Goal: Task Accomplishment & Management: Manage account settings

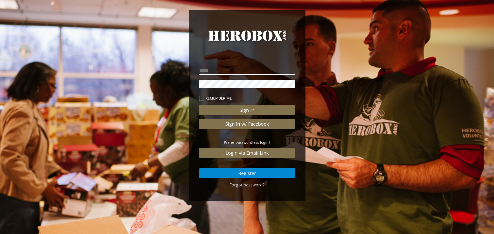
click at [222, 73] on input "email" at bounding box center [247, 71] width 96 height 8
type input "*"
type input "**********"
click at [202, 100] on icon at bounding box center [201, 98] width 5 height 5
click at [199, 105] on button "Sign In" at bounding box center [247, 110] width 96 height 10
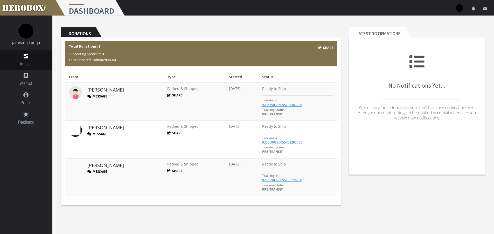
click at [99, 134] on button "Message" at bounding box center [97, 134] width 20 height 4
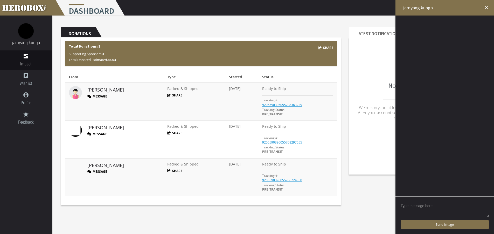
click at [432, 205] on textarea at bounding box center [444, 210] width 88 height 16
type textarea "t"
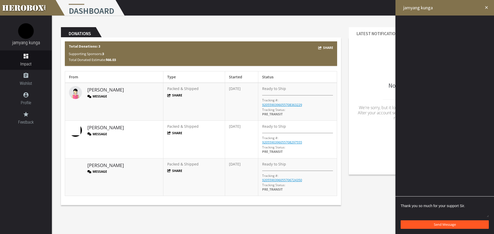
type textarea "Thank you so much for your support Sir."
click at [446, 223] on span "Send Message" at bounding box center [444, 225] width 22 height 5
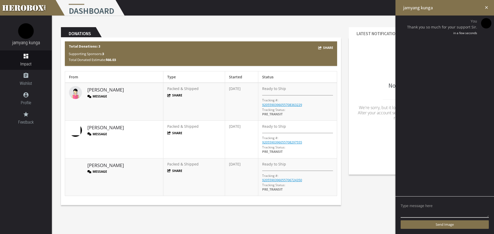
click at [102, 96] on button "Message" at bounding box center [97, 96] width 20 height 4
click at [418, 205] on textarea at bounding box center [444, 210] width 88 height 16
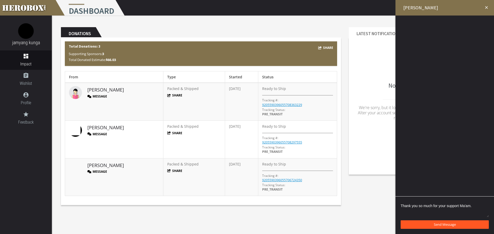
type textarea "Thank you so much for your support Ma'am."
click at [431, 225] on button "Send Message" at bounding box center [444, 225] width 88 height 9
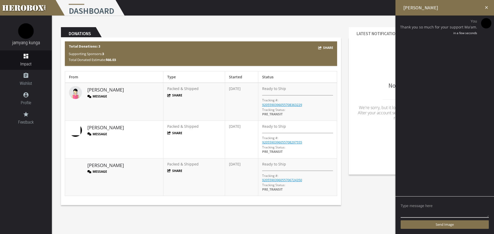
click at [99, 172] on button "Message" at bounding box center [97, 172] width 20 height 4
click at [100, 135] on button "Message" at bounding box center [97, 134] width 20 height 4
click at [103, 171] on button "Message" at bounding box center [97, 172] width 20 height 4
click at [102, 135] on button "Message" at bounding box center [97, 134] width 20 height 4
click at [487, 8] on icon "close" at bounding box center [486, 7] width 5 height 5
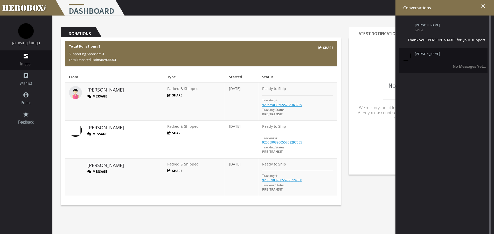
click at [434, 58] on li "Michael Pawelek No Messages Yet..." at bounding box center [443, 60] width 88 height 25
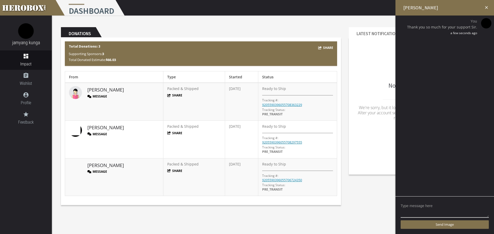
click at [485, 6] on icon "close" at bounding box center [486, 7] width 5 height 5
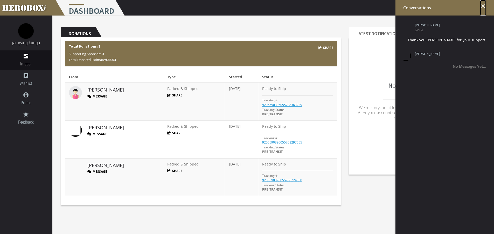
click at [483, 6] on icon "close" at bounding box center [483, 6] width 6 height 6
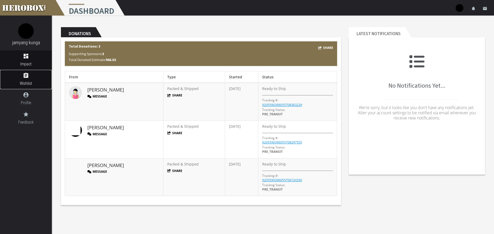
click at [32, 81] on span "Wishlist" at bounding box center [26, 83] width 52 height 6
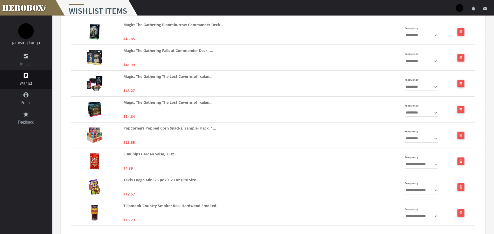
scroll to position [259, 0]
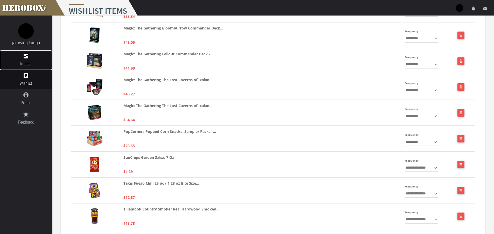
click at [26, 60] on link "dashboard Impact" at bounding box center [26, 60] width 52 height 19
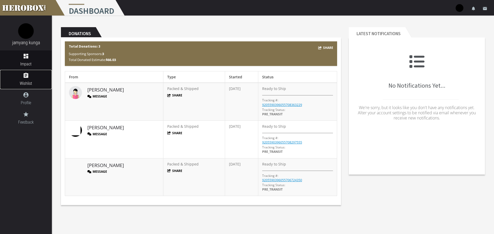
click at [28, 80] on span "Wishlist" at bounding box center [26, 83] width 52 height 6
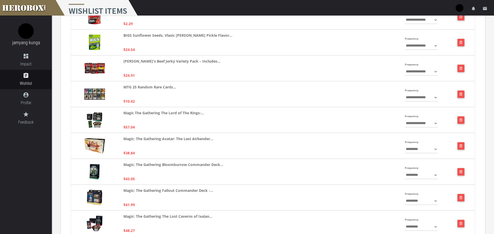
scroll to position [78, 0]
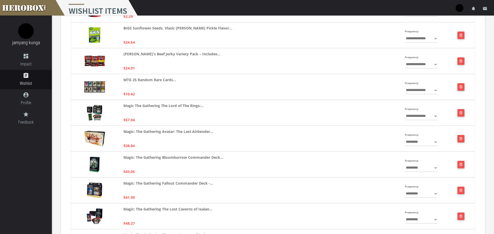
click at [434, 142] on select "**********" at bounding box center [420, 142] width 33 height 8
click at [392, 140] on div "**********" at bounding box center [273, 139] width 404 height 26
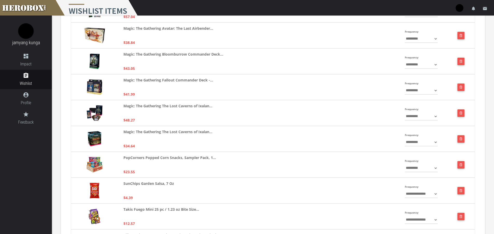
scroll to position [181, 0]
click at [435, 167] on select "**********" at bounding box center [420, 168] width 33 height 8
select select "**********"
click at [404, 164] on select "**********" at bounding box center [420, 168] width 33 height 8
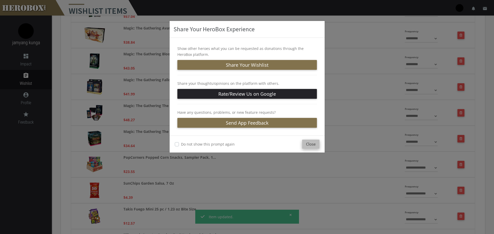
click at [315, 145] on button "Close" at bounding box center [310, 144] width 17 height 9
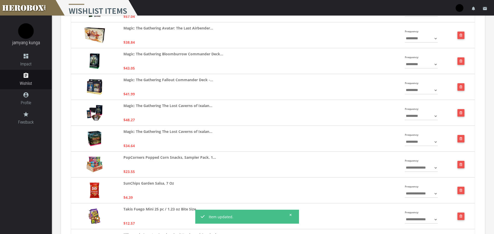
click at [431, 143] on select "**********" at bounding box center [420, 142] width 33 height 8
select select "**********"
click at [404, 138] on select "**********" at bounding box center [420, 142] width 33 height 8
click at [434, 118] on select "**********" at bounding box center [420, 116] width 33 height 8
select select "**********"
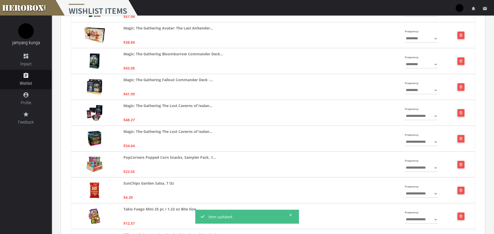
click at [404, 112] on select "**********" at bounding box center [420, 116] width 33 height 8
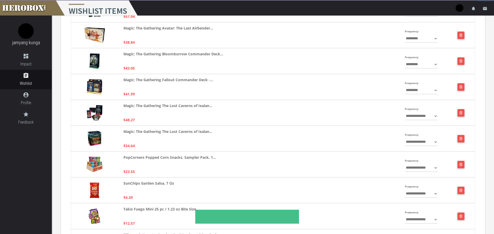
drag, startPoint x: 432, startPoint y: 88, endPoint x: 436, endPoint y: 90, distance: 4.2
click at [432, 88] on select "**********" at bounding box center [420, 90] width 33 height 8
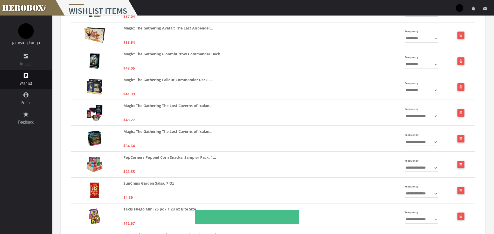
select select "**********"
click at [404, 86] on select "**********" at bounding box center [420, 90] width 33 height 8
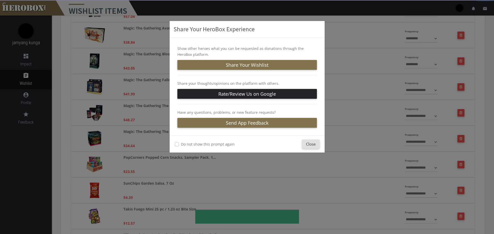
click at [436, 61] on div "Share Your HeroBox Experience Show other heroes what you can be requested as do…" at bounding box center [247, 117] width 494 height 234
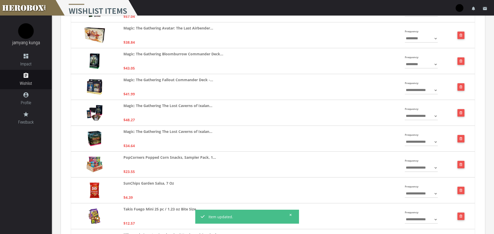
click at [436, 63] on select "**********" at bounding box center [420, 64] width 33 height 8
select select "**********"
click at [404, 60] on select "**********" at bounding box center [420, 64] width 33 height 8
click at [434, 40] on select "**********" at bounding box center [420, 38] width 33 height 8
select select "**********"
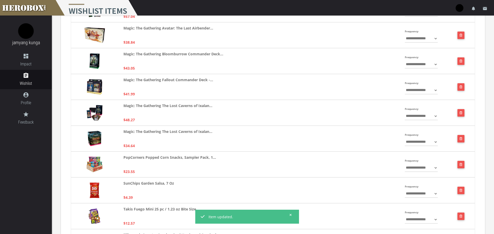
click at [404, 34] on select "**********" at bounding box center [420, 38] width 33 height 8
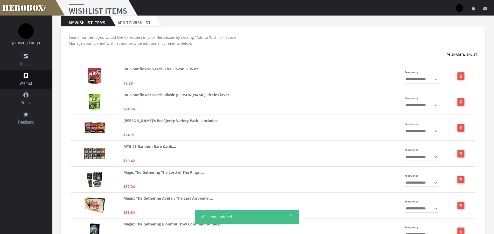
scroll to position [0, 0]
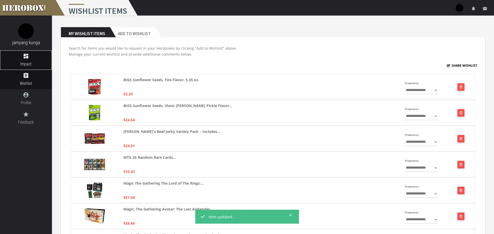
click at [29, 58] on icon "dashboard" at bounding box center [26, 56] width 52 height 6
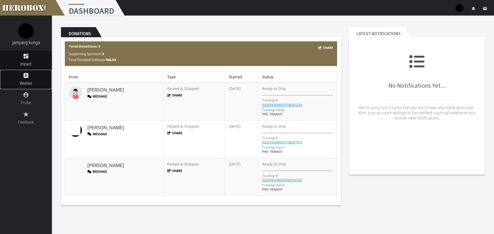
click at [33, 79] on link "assignment Wishlist" at bounding box center [26, 79] width 52 height 19
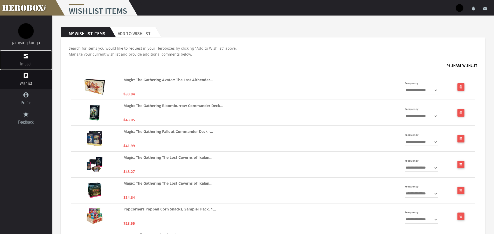
click at [31, 62] on span "Impact" at bounding box center [26, 64] width 52 height 6
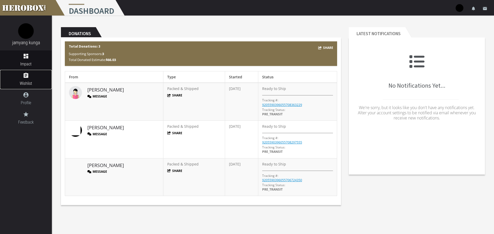
click at [30, 83] on span "Wishlist" at bounding box center [26, 83] width 52 height 6
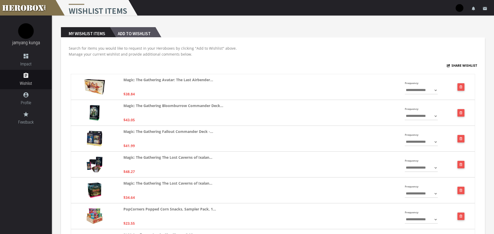
click at [142, 32] on h2 "Add to Wishlist" at bounding box center [132, 32] width 45 height 10
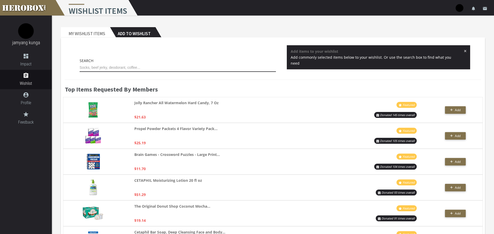
click at [153, 68] on input "text" at bounding box center [178, 68] width 196 height 8
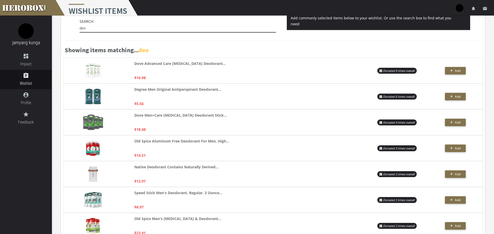
scroll to position [52, 0]
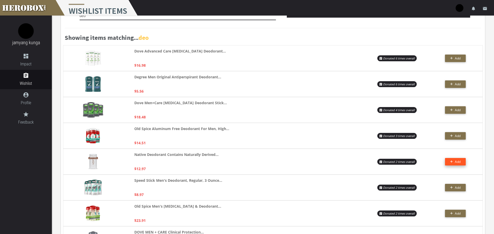
type input "deo"
click at [452, 162] on icon "button" at bounding box center [451, 161] width 3 height 3
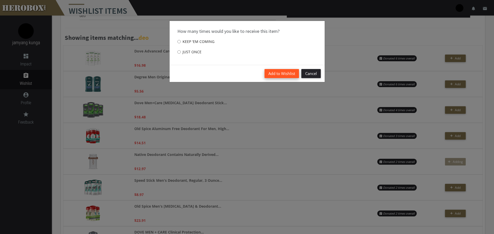
click at [294, 75] on button "Add to Wishlist" at bounding box center [281, 73] width 34 height 9
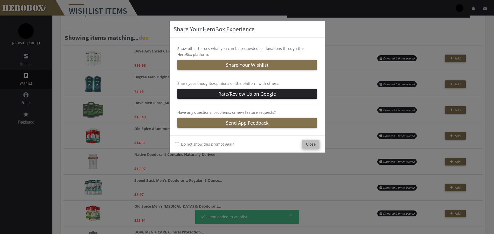
click at [313, 146] on button "Close" at bounding box center [310, 144] width 17 height 9
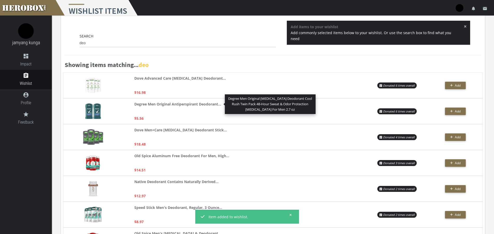
scroll to position [0, 0]
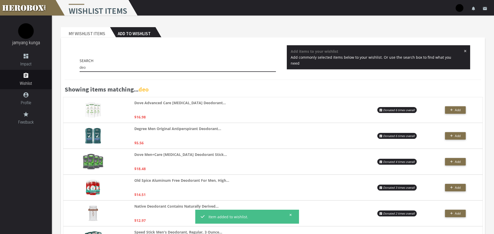
click at [103, 67] on input "deo" at bounding box center [178, 68] width 196 height 8
drag, startPoint x: 90, startPoint y: 67, endPoint x: 76, endPoint y: 67, distance: 13.5
click at [76, 67] on div "Search deo × Add items to your wishlist Add commonly selected items below to yo…" at bounding box center [273, 59] width 416 height 29
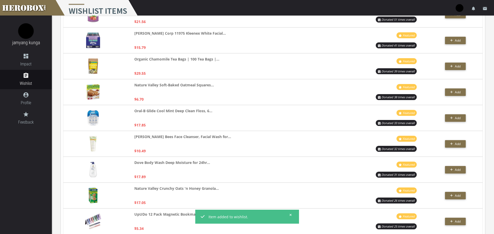
scroll to position [337, 0]
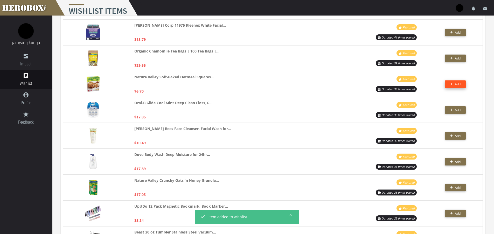
click at [445, 83] on button "Add" at bounding box center [455, 85] width 21 height 8
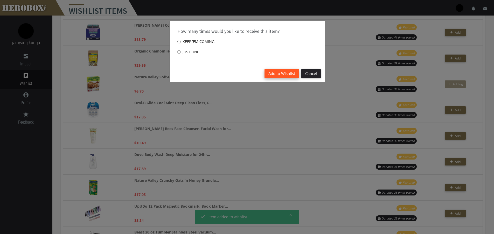
click at [282, 74] on button "Add to Wishlist" at bounding box center [281, 73] width 34 height 9
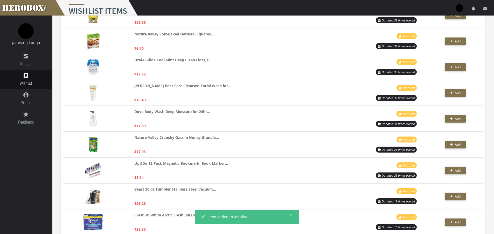
scroll to position [389, 0]
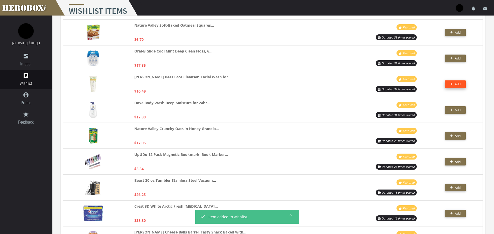
click at [454, 84] on span "Add" at bounding box center [455, 84] width 11 height 4
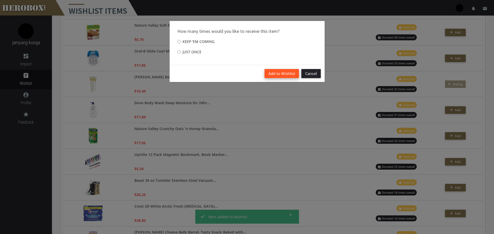
click at [288, 75] on button "Add to Wishlist" at bounding box center [281, 73] width 34 height 9
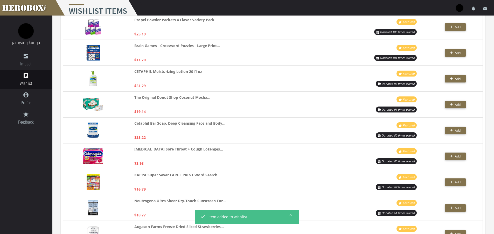
scroll to position [0, 0]
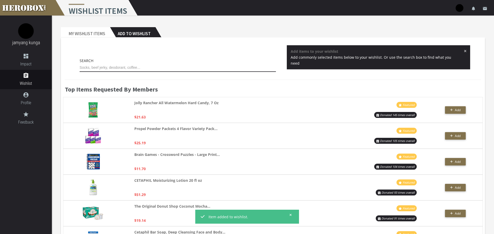
click at [154, 65] on input "text" at bounding box center [178, 68] width 196 height 8
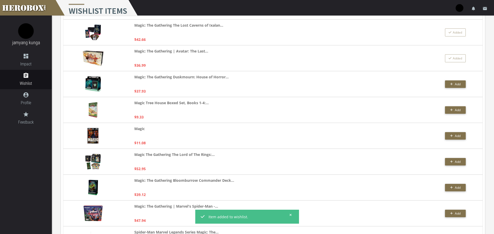
scroll to position [130, 0]
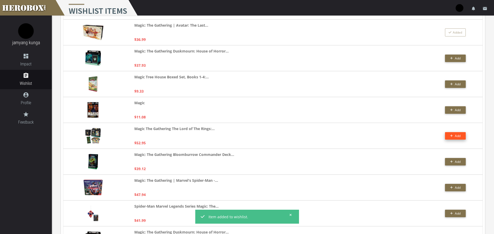
click at [452, 137] on icon "button" at bounding box center [451, 135] width 3 height 3
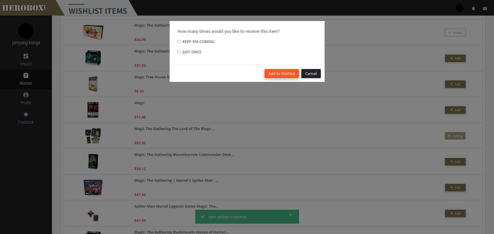
click at [282, 76] on button "Add to Wishlist" at bounding box center [281, 73] width 34 height 9
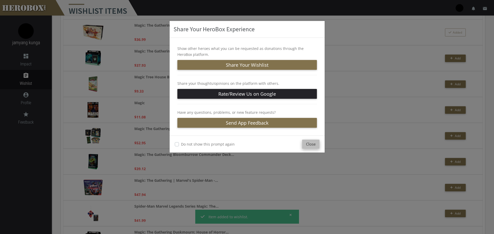
click at [313, 144] on button "Close" at bounding box center [310, 144] width 17 height 9
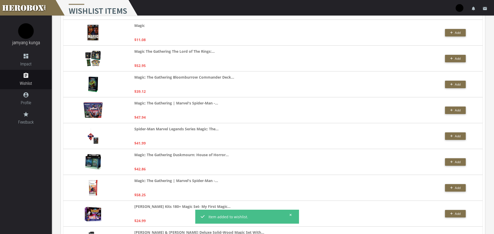
scroll to position [207, 0]
click at [448, 110] on button "Add" at bounding box center [455, 110] width 21 height 8
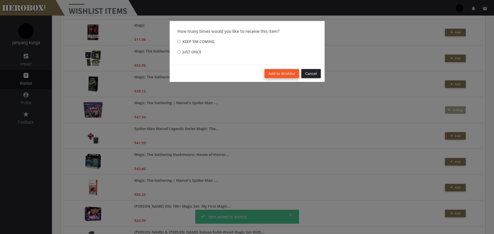
click at [288, 75] on button "Add to Wishlist" at bounding box center [281, 73] width 34 height 9
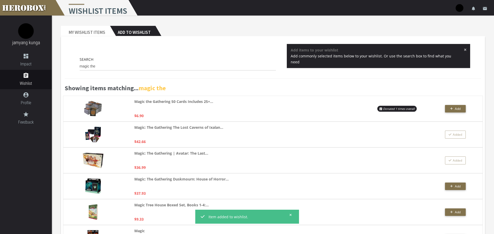
scroll to position [0, 0]
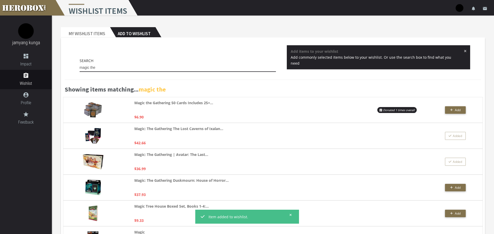
click at [176, 68] on input "magic the" at bounding box center [178, 68] width 196 height 8
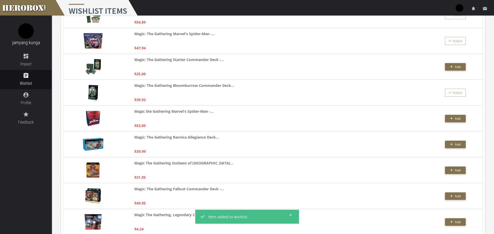
scroll to position [233, 0]
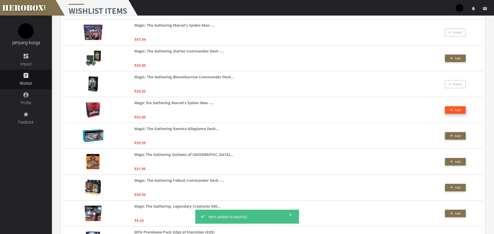
click at [449, 110] on button "Add" at bounding box center [455, 110] width 21 height 8
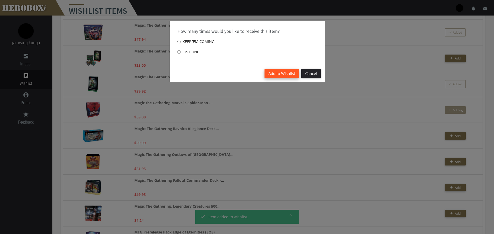
click at [294, 74] on button "Add to Wishlist" at bounding box center [281, 73] width 34 height 9
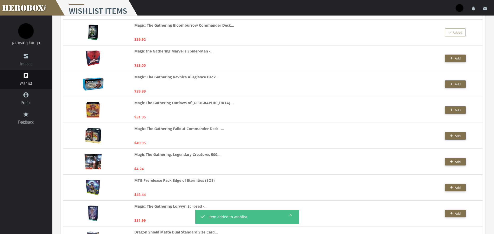
scroll to position [311, 0]
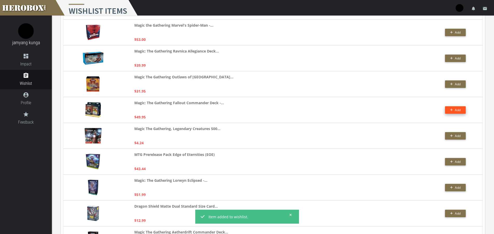
click at [450, 110] on icon "button" at bounding box center [451, 110] width 3 height 3
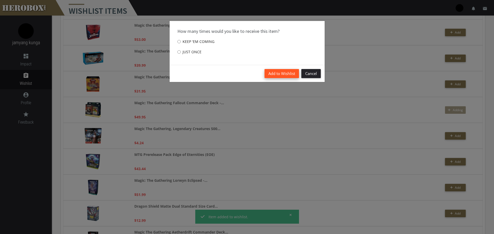
click at [276, 75] on button "Add to Wishlist" at bounding box center [281, 73] width 34 height 9
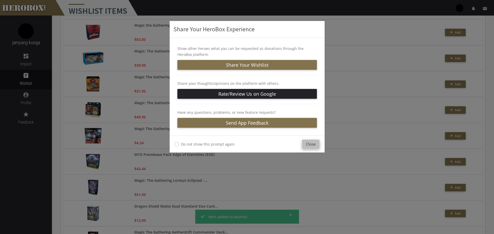
click at [312, 143] on button "Close" at bounding box center [310, 144] width 17 height 9
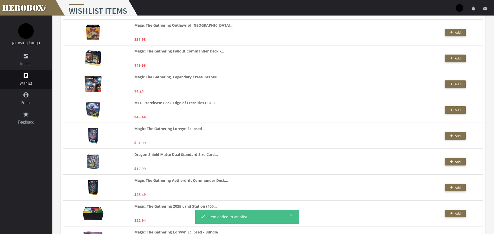
scroll to position [389, 0]
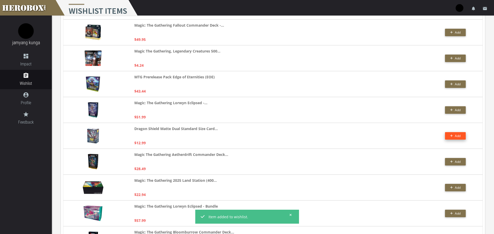
click at [449, 135] on button "Add" at bounding box center [455, 136] width 21 height 8
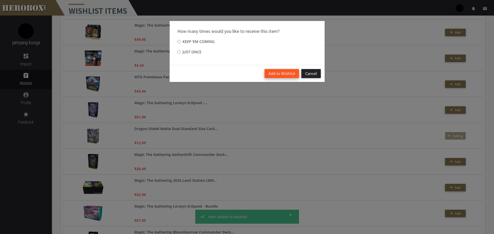
click at [279, 73] on button "Add to Wishlist" at bounding box center [281, 73] width 34 height 9
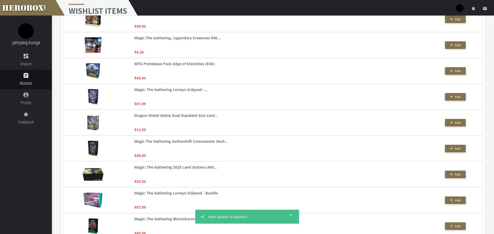
scroll to position [415, 0]
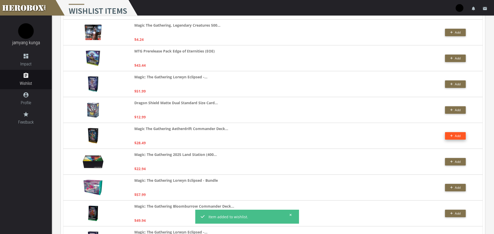
click at [453, 134] on button "Add" at bounding box center [455, 136] width 21 height 8
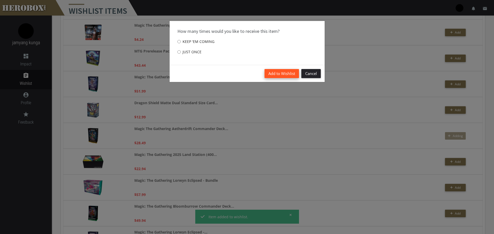
click at [282, 75] on button "Add to Wishlist" at bounding box center [281, 73] width 34 height 9
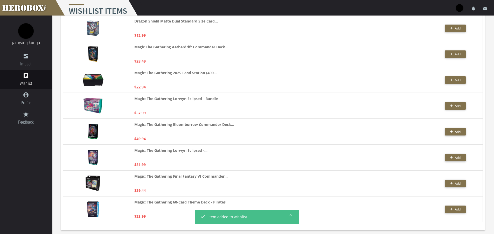
scroll to position [498, 0]
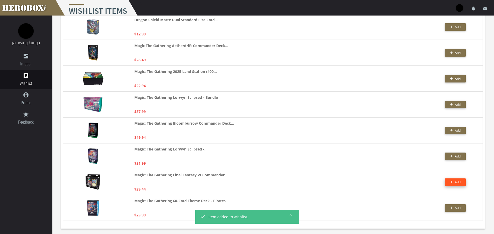
click at [453, 181] on span "Add" at bounding box center [455, 182] width 11 height 4
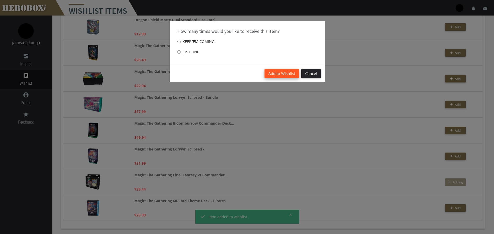
click at [280, 76] on button "Add to Wishlist" at bounding box center [281, 73] width 34 height 9
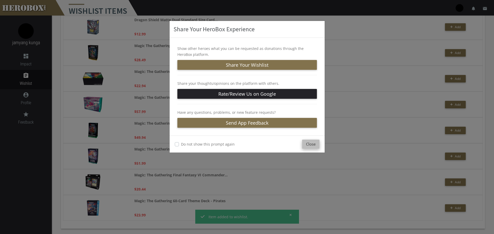
click at [309, 142] on button "Close" at bounding box center [310, 144] width 17 height 9
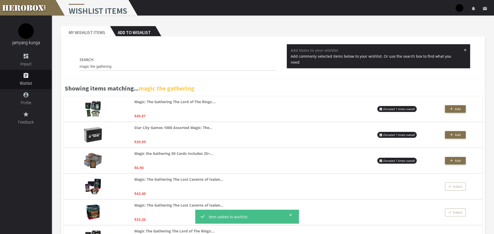
scroll to position [0, 0]
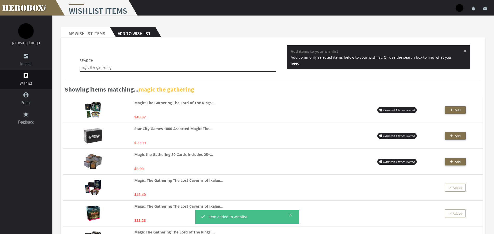
drag, startPoint x: 131, startPoint y: 68, endPoint x: 78, endPoint y: 72, distance: 53.3
click at [78, 72] on div "Search magic the gathering" at bounding box center [178, 66] width 204 height 17
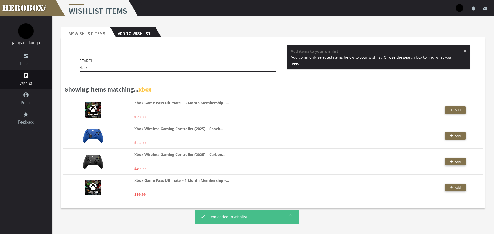
click at [151, 70] on input "xbox" at bounding box center [178, 68] width 196 height 8
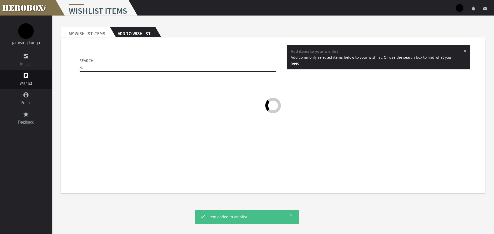
type input "x"
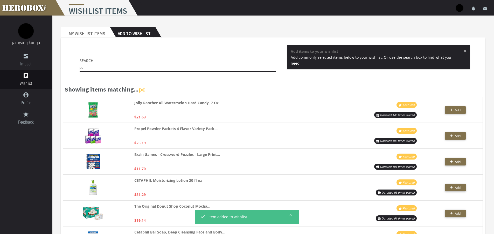
click at [121, 67] on input "pc" at bounding box center [178, 68] width 196 height 8
type input "p"
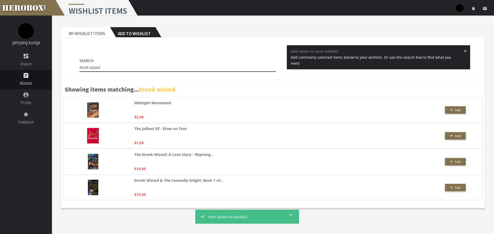
drag, startPoint x: 115, startPoint y: 67, endPoint x: 72, endPoint y: 65, distance: 42.3
click at [72, 65] on div "Search drunk wizard × Add items to your wishlist Add commonly selected items be…" at bounding box center [273, 59] width 416 height 29
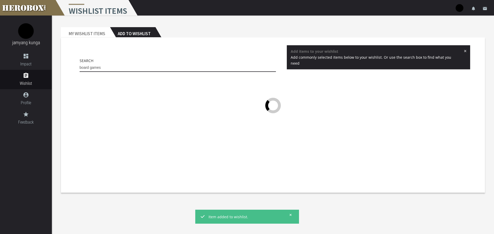
type input "board games"
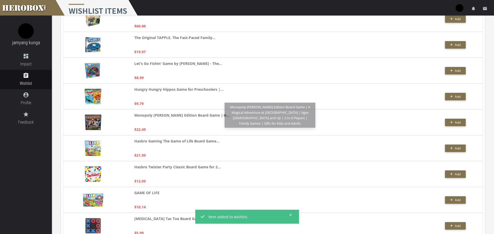
scroll to position [777, 0]
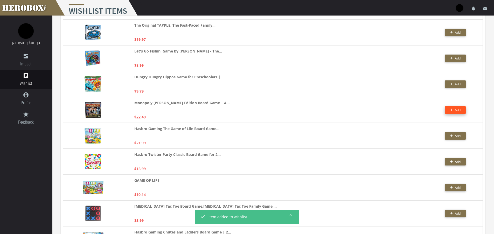
click at [449, 111] on button "Add" at bounding box center [455, 110] width 21 height 8
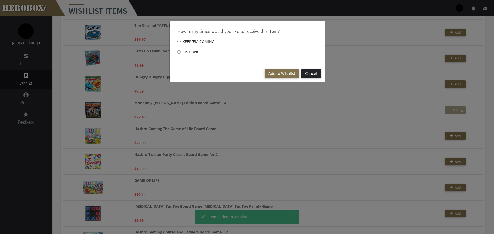
click at [197, 52] on label "Just once" at bounding box center [189, 52] width 24 height 10
click at [181, 52] on input "Just once" at bounding box center [178, 52] width 3 height 8
radio input "****"
click at [273, 72] on button "Add to Wishlist" at bounding box center [281, 73] width 34 height 9
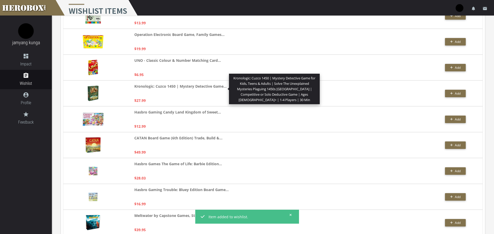
scroll to position [1192, 0]
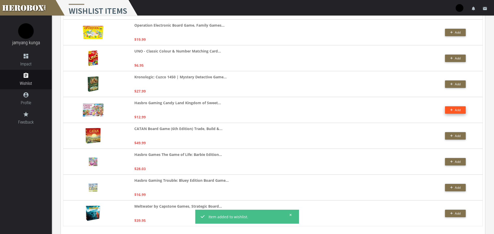
click at [449, 110] on button "Add" at bounding box center [455, 110] width 21 height 8
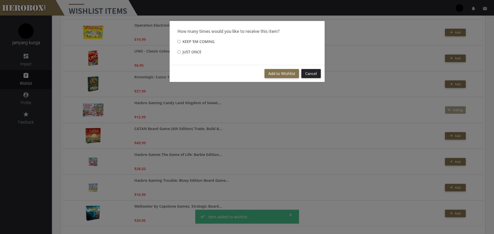
click at [191, 51] on label "Just once" at bounding box center [189, 52] width 24 height 10
click at [181, 51] on input "Just once" at bounding box center [178, 52] width 3 height 8
radio input "****"
click at [271, 73] on button "Add to Wishlist" at bounding box center [281, 73] width 34 height 9
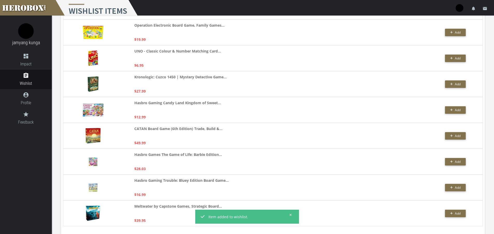
scroll to position [1197, 0]
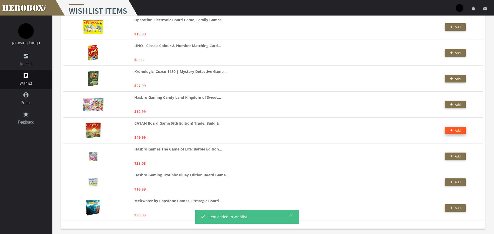
click at [459, 131] on button "Add" at bounding box center [455, 131] width 21 height 8
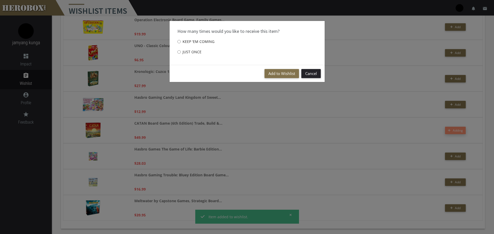
click at [190, 51] on label "Just once" at bounding box center [189, 52] width 24 height 10
click at [181, 51] on input "Just once" at bounding box center [178, 52] width 3 height 8
radio input "****"
click at [269, 73] on button "Add to Wishlist" at bounding box center [281, 73] width 34 height 9
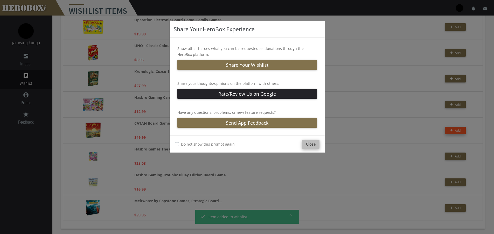
click at [306, 145] on button "Close" at bounding box center [310, 144] width 17 height 9
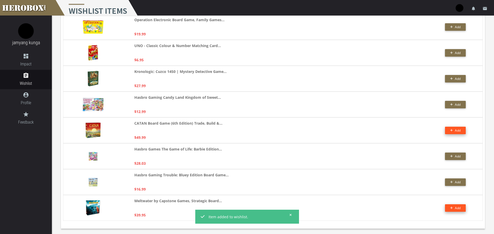
click at [449, 208] on button "Add" at bounding box center [455, 209] width 21 height 8
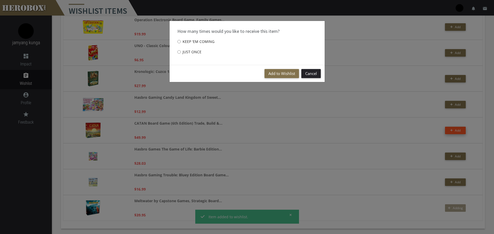
click at [196, 52] on label "Just once" at bounding box center [189, 52] width 24 height 10
click at [181, 52] on input "Just once" at bounding box center [178, 52] width 3 height 8
radio input "****"
click at [272, 75] on button "Add to Wishlist" at bounding box center [281, 73] width 34 height 9
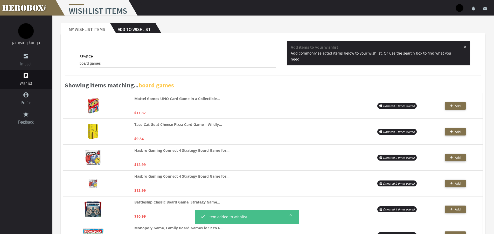
scroll to position [0, 0]
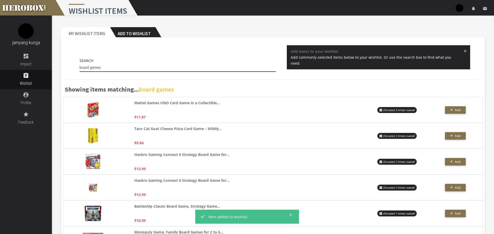
drag, startPoint x: 107, startPoint y: 66, endPoint x: 72, endPoint y: 62, distance: 35.4
click at [72, 62] on div "Search board games × Add items to your wishlist Add commonly selected items bel…" at bounding box center [273, 59] width 416 height 29
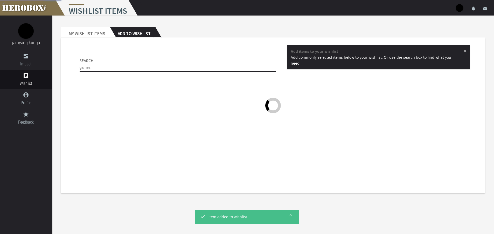
type input "games"
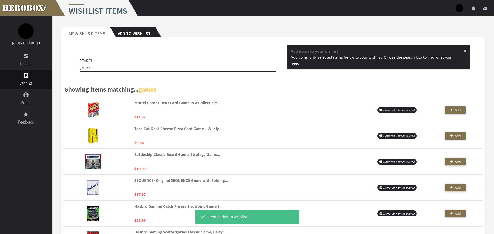
drag, startPoint x: 105, startPoint y: 68, endPoint x: 77, endPoint y: 67, distance: 28.5
click at [77, 67] on div "Search games × Add items to your wishlist Add commonly selected items below to …" at bounding box center [273, 59] width 416 height 29
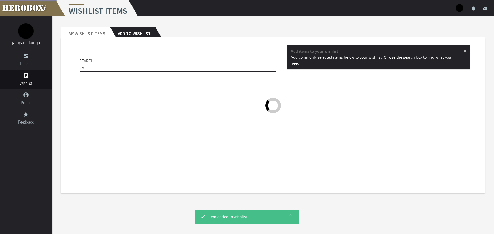
type input "b"
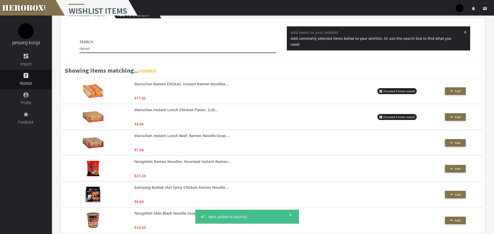
scroll to position [52, 0]
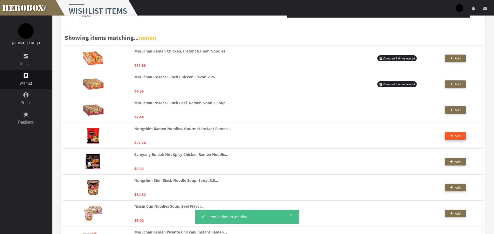
type input "ramen"
click at [456, 136] on span "Add" at bounding box center [457, 136] width 6 height 4
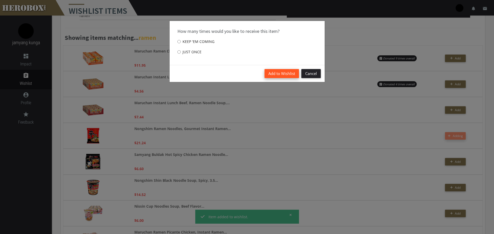
click at [280, 74] on button "Add to Wishlist" at bounding box center [281, 73] width 34 height 9
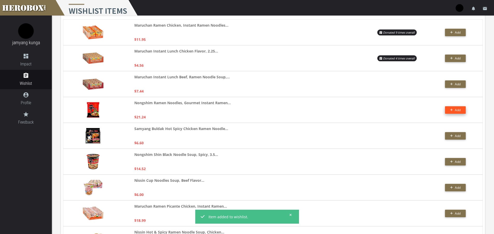
scroll to position [104, 0]
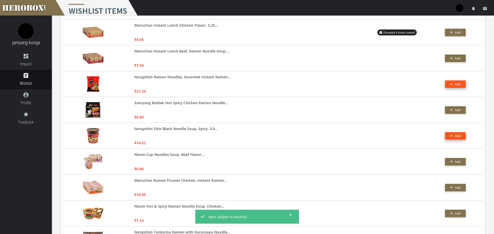
click at [450, 133] on button "Add" at bounding box center [455, 136] width 21 height 8
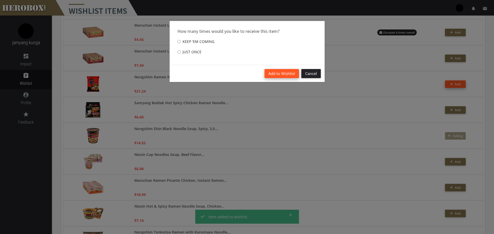
click at [274, 76] on button "Add to Wishlist" at bounding box center [281, 73] width 34 height 9
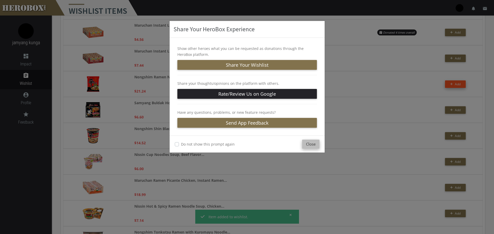
click at [311, 144] on button "Close" at bounding box center [310, 144] width 17 height 9
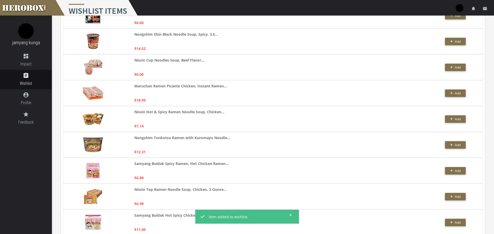
scroll to position [207, 0]
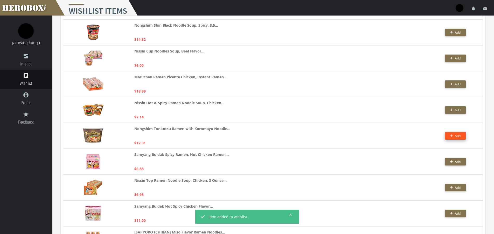
click at [454, 137] on span "Add" at bounding box center [455, 136] width 11 height 4
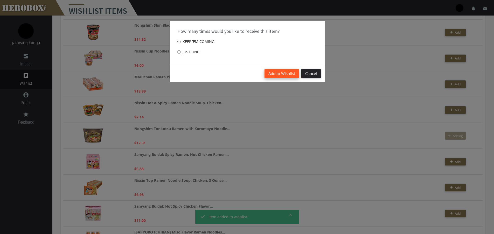
click at [286, 74] on button "Add to Wishlist" at bounding box center [281, 73] width 34 height 9
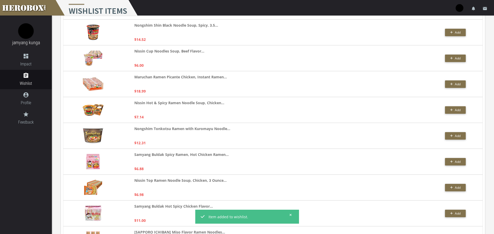
scroll to position [259, 0]
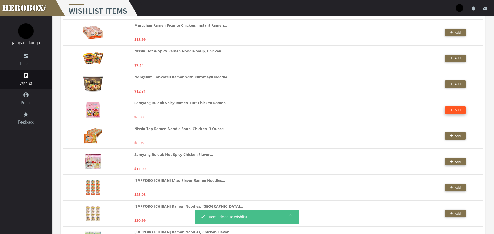
click at [449, 110] on button "Add" at bounding box center [455, 110] width 21 height 8
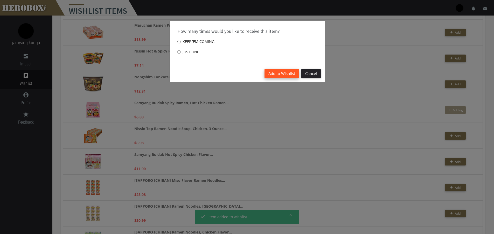
click at [281, 75] on button "Add to Wishlist" at bounding box center [281, 73] width 34 height 9
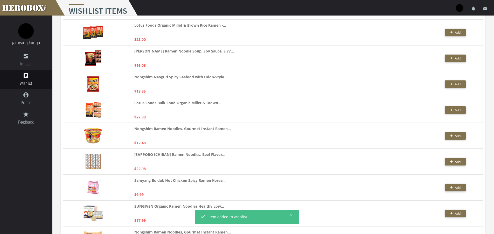
scroll to position [803, 0]
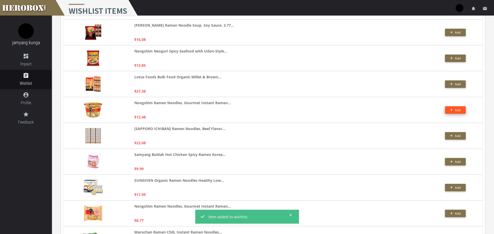
click at [456, 110] on span "Add" at bounding box center [457, 110] width 6 height 4
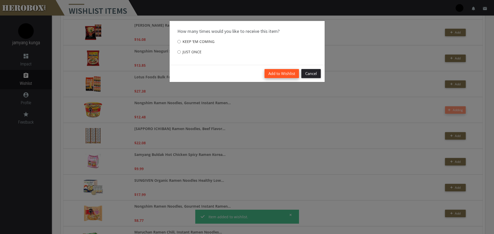
click at [270, 74] on button "Add to Wishlist" at bounding box center [281, 73] width 34 height 9
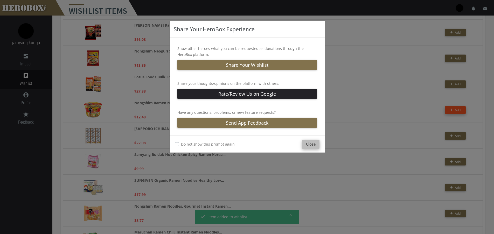
click at [309, 145] on button "Close" at bounding box center [310, 144] width 17 height 9
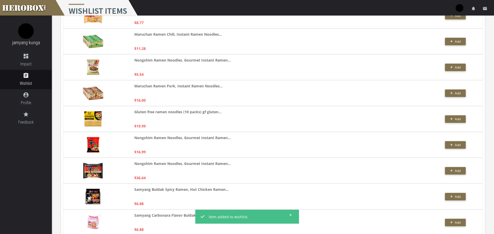
scroll to position [1010, 0]
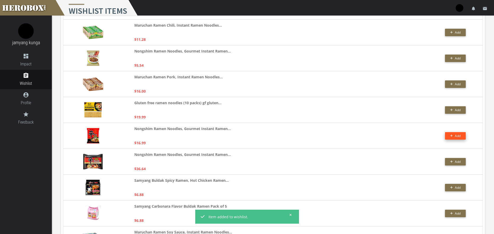
click at [451, 137] on icon "button" at bounding box center [451, 135] width 3 height 3
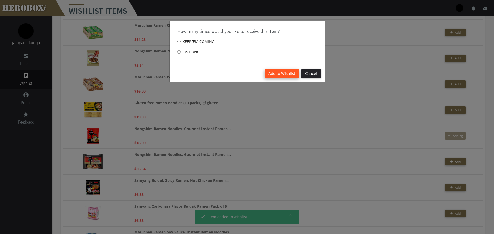
click at [272, 74] on button "Add to Wishlist" at bounding box center [281, 73] width 34 height 9
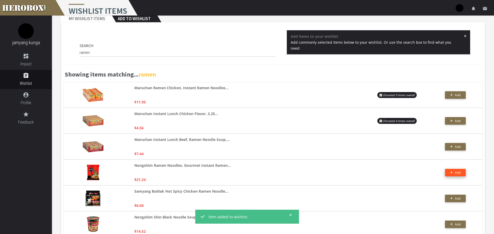
scroll to position [0, 0]
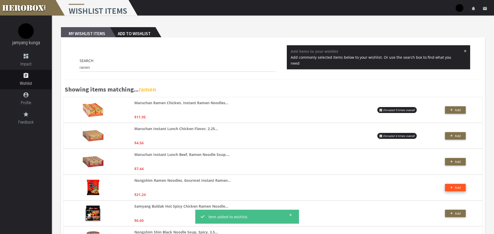
click at [91, 34] on h2 "My Wishlist Items" at bounding box center [85, 32] width 49 height 10
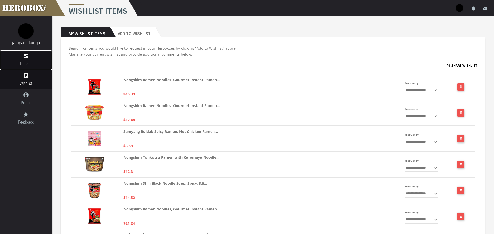
click at [25, 55] on icon "dashboard" at bounding box center [26, 56] width 52 height 6
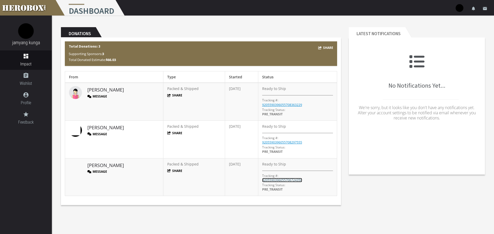
click at [279, 180] on link "9205590396055706724350" at bounding box center [282, 180] width 40 height 4
click at [28, 99] on link "account_circle Profile" at bounding box center [26, 98] width 52 height 19
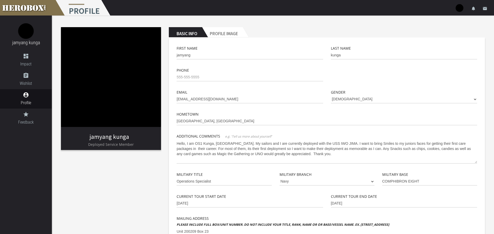
click at [121, 112] on img at bounding box center [111, 77] width 100 height 100
click at [118, 137] on link "jamyang kunga" at bounding box center [109, 137] width 40 height 8
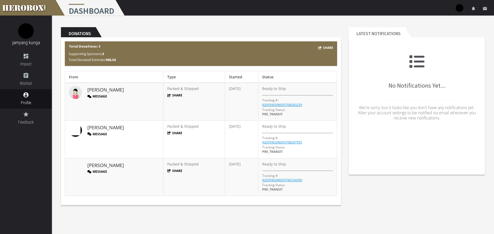
click at [461, 10] on img at bounding box center [459, 8] width 8 height 8
click at [442, 24] on link "settings Settings" at bounding box center [443, 22] width 47 height 11
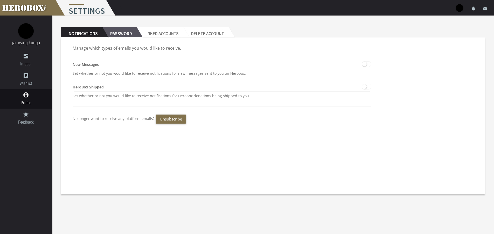
click at [123, 35] on h2 "Password" at bounding box center [119, 32] width 34 height 10
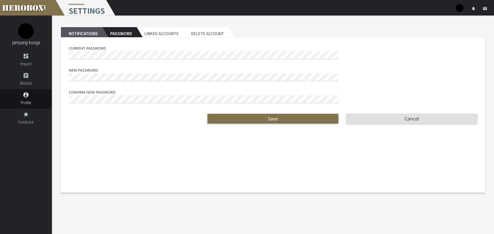
click at [93, 35] on h2 "Notifications" at bounding box center [81, 32] width 41 height 10
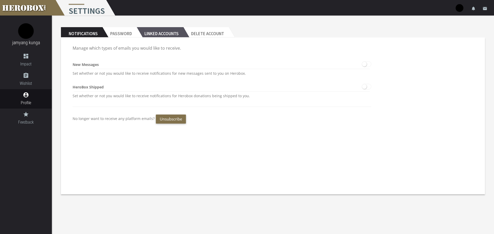
click at [152, 32] on h2 "Linked Accounts" at bounding box center [160, 32] width 47 height 10
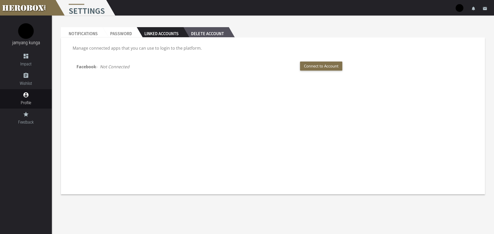
click at [195, 33] on h2 "Delete Account" at bounding box center [205, 32] width 45 height 10
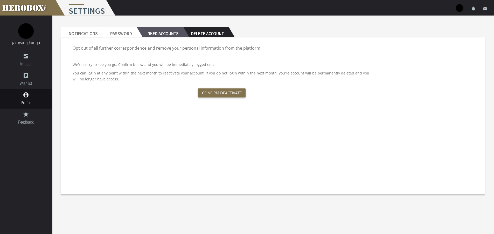
click at [171, 34] on h2 "Linked Accounts" at bounding box center [160, 32] width 47 height 10
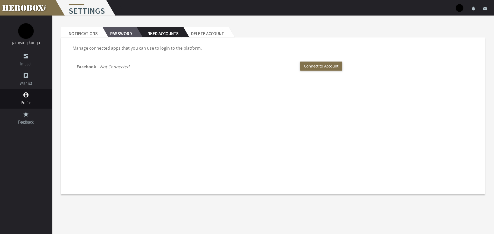
click at [118, 34] on h2 "Password" at bounding box center [119, 32] width 34 height 10
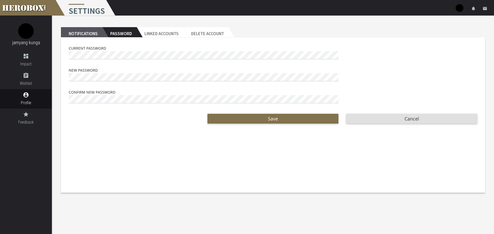
click at [92, 34] on h2 "Notifications" at bounding box center [81, 32] width 41 height 10
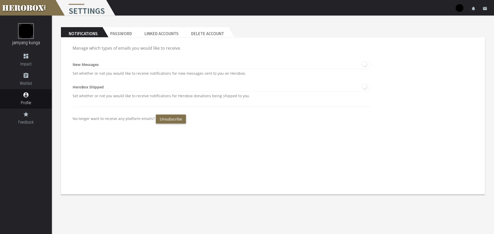
click at [21, 30] on img at bounding box center [26, 31] width 16 height 16
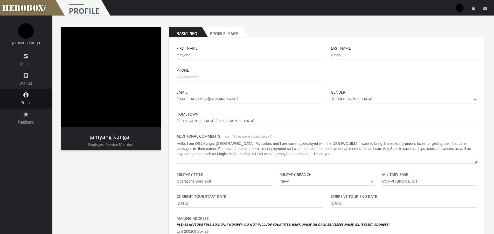
click at [112, 104] on img at bounding box center [111, 77] width 100 height 100
click at [127, 73] on img at bounding box center [111, 77] width 100 height 100
click at [231, 34] on h2 "Profile Image" at bounding box center [222, 32] width 41 height 10
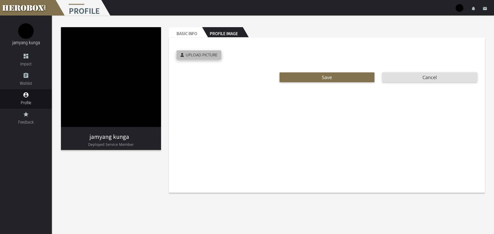
click at [209, 55] on span "Upload Picture" at bounding box center [201, 54] width 32 height 5
click at [209, 55] on input "Upload Picture" at bounding box center [210, 54] width 69 height 6
type input "**********"
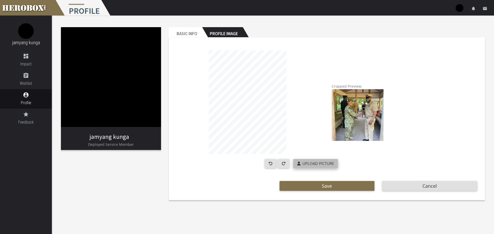
click at [315, 164] on span "Upload Picture" at bounding box center [318, 163] width 32 height 5
click at [315, 164] on input "Upload Picture" at bounding box center [327, 162] width 69 height 6
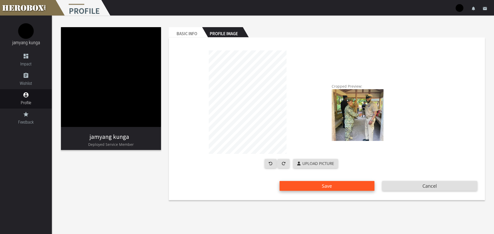
click at [322, 186] on span "Save" at bounding box center [327, 186] width 10 height 6
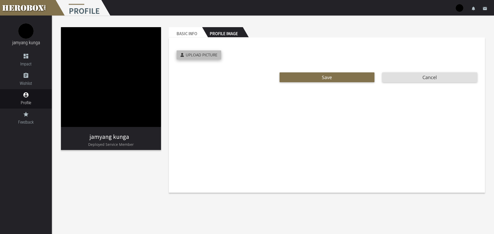
click at [209, 54] on span "Upload Picture" at bounding box center [201, 54] width 32 height 5
click at [209, 54] on input "Upload Picture" at bounding box center [210, 54] width 69 height 6
type input "**********"
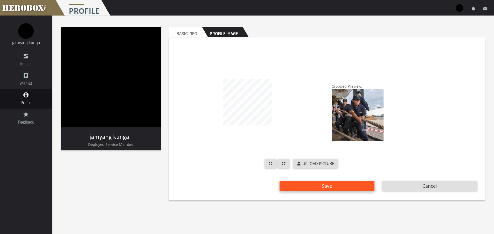
click at [326, 187] on button "Save" at bounding box center [326, 186] width 95 height 10
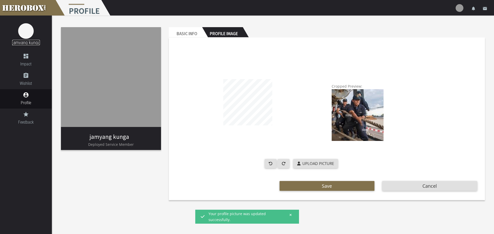
click at [26, 42] on link "jamyang kunga" at bounding box center [26, 42] width 28 height 5
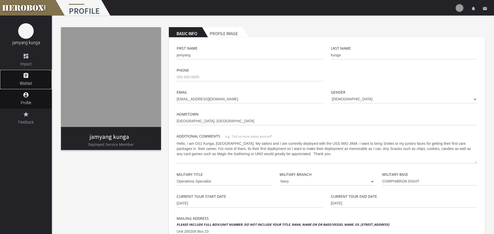
click at [28, 82] on span "Wishlist" at bounding box center [26, 83] width 52 height 6
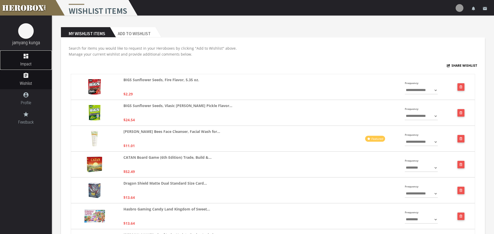
click at [23, 64] on span "Impact" at bounding box center [26, 64] width 52 height 6
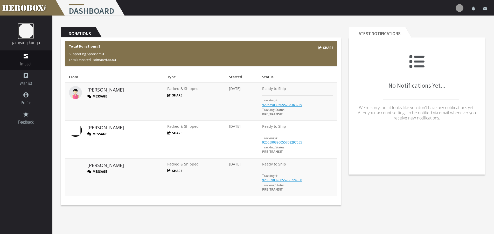
click at [27, 33] on img at bounding box center [26, 31] width 16 height 16
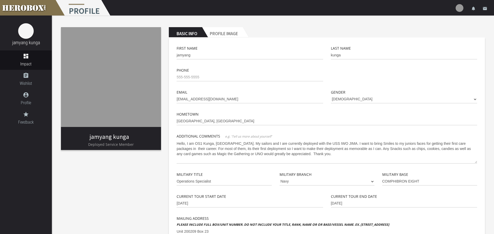
click at [130, 75] on img at bounding box center [111, 77] width 100 height 100
click at [224, 30] on h2 "Profile Image" at bounding box center [222, 32] width 41 height 10
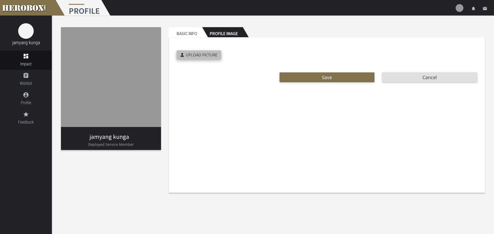
click at [211, 55] on span "Upload Picture" at bounding box center [201, 54] width 32 height 5
click at [211, 55] on input "Upload Picture" at bounding box center [210, 54] width 69 height 6
type input "**********"
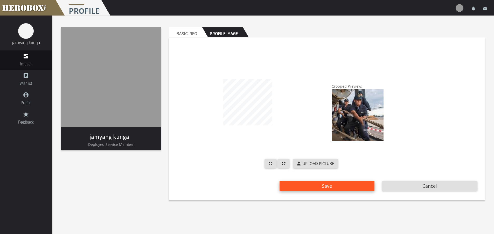
click at [326, 184] on button "Save" at bounding box center [326, 186] width 95 height 10
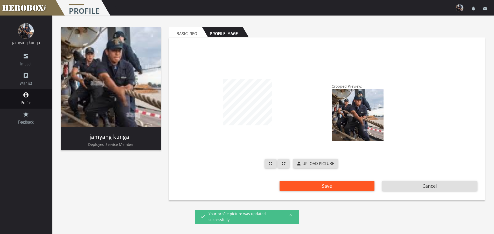
click at [276, 78] on img-crop at bounding box center [247, 103] width 142 height 104
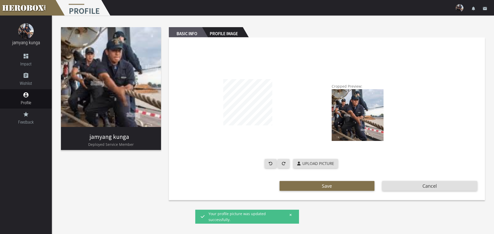
click at [194, 32] on h2 "Basic Info" at bounding box center [185, 32] width 33 height 10
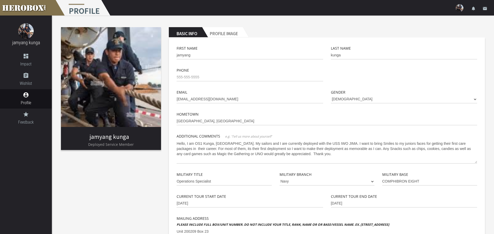
click at [29, 40] on h3 "jamyang kunga" at bounding box center [26, 43] width 44 height 8
click at [28, 43] on link "jamyang kunga" at bounding box center [26, 42] width 28 height 5
click at [34, 44] on link "jamyang kunga" at bounding box center [26, 42] width 28 height 5
click at [25, 29] on img at bounding box center [26, 31] width 16 height 16
click at [31, 7] on link at bounding box center [26, 8] width 52 height 16
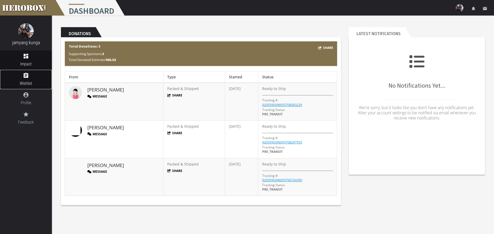
click at [35, 81] on span "Wishlist" at bounding box center [26, 83] width 52 height 6
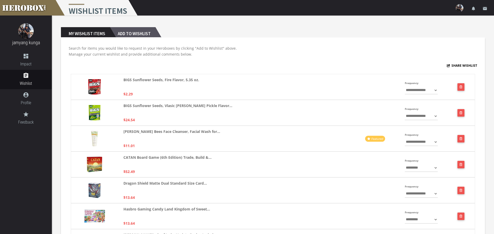
click at [130, 36] on h2 "Add to Wishlist" at bounding box center [132, 32] width 45 height 10
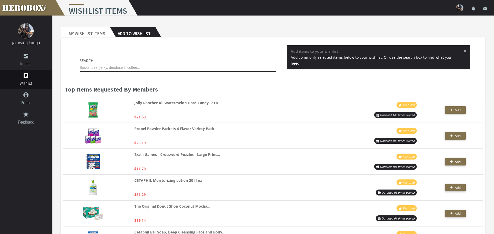
click at [105, 66] on input "text" at bounding box center [178, 68] width 196 height 8
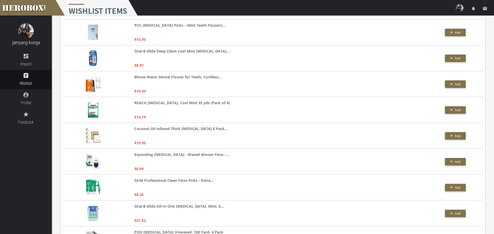
scroll to position [155, 0]
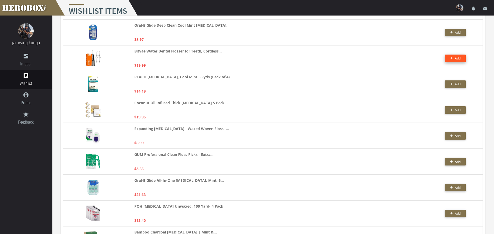
type input "floss"
click at [448, 58] on button "Add" at bounding box center [455, 59] width 21 height 8
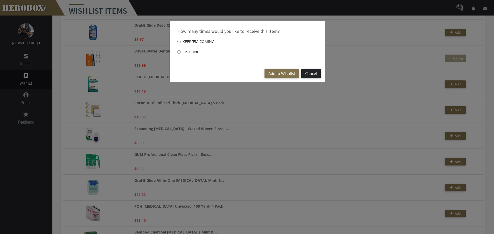
click at [195, 53] on label "Just once" at bounding box center [189, 52] width 24 height 10
click at [181, 53] on input "Just once" at bounding box center [178, 52] width 3 height 8
radio input "****"
click at [277, 72] on button "Add to Wishlist" at bounding box center [281, 73] width 34 height 9
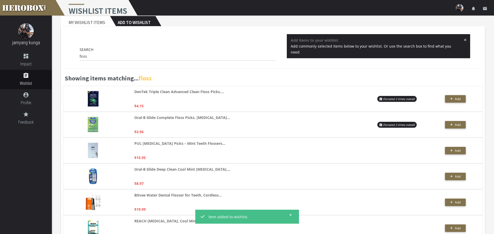
scroll to position [0, 0]
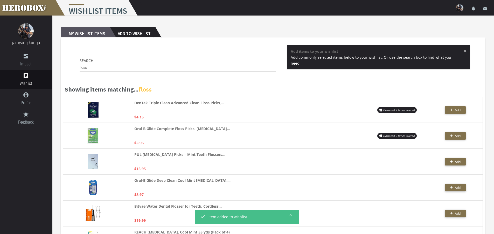
click at [92, 33] on h2 "My Wishlist Items" at bounding box center [85, 32] width 49 height 10
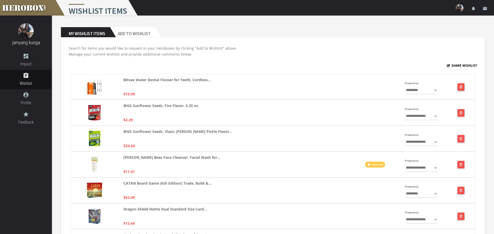
click at [462, 7] on img at bounding box center [459, 8] width 8 height 8
click at [438, 34] on link "lock Logout" at bounding box center [443, 32] width 47 height 11
